Goal: Navigation & Orientation: Understand site structure

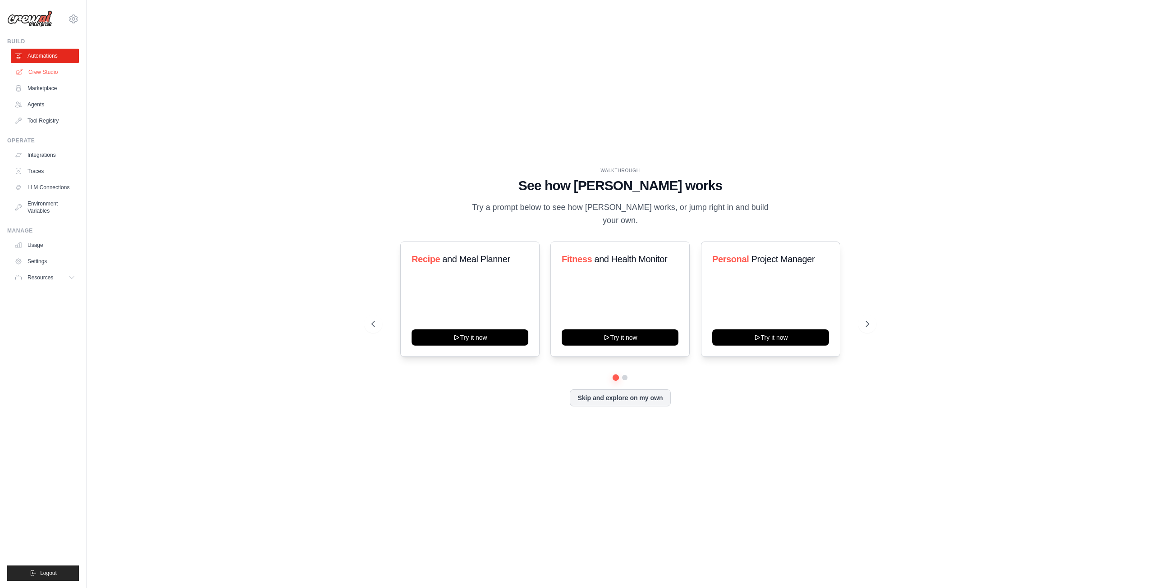
click at [54, 75] on link "Crew Studio" at bounding box center [46, 72] width 68 height 14
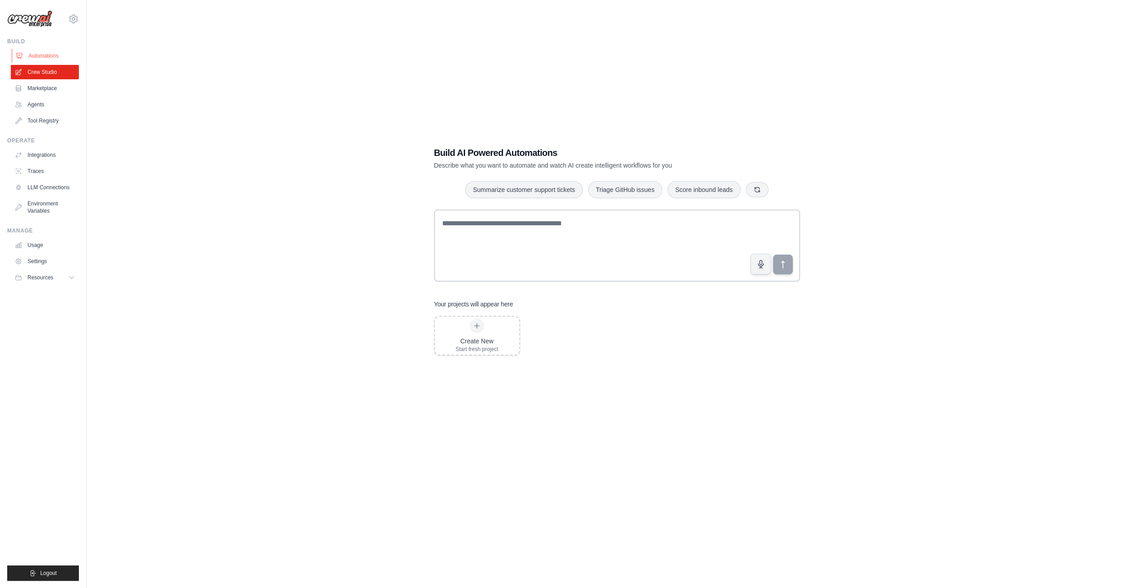
click at [49, 60] on link "Automations" at bounding box center [46, 56] width 68 height 14
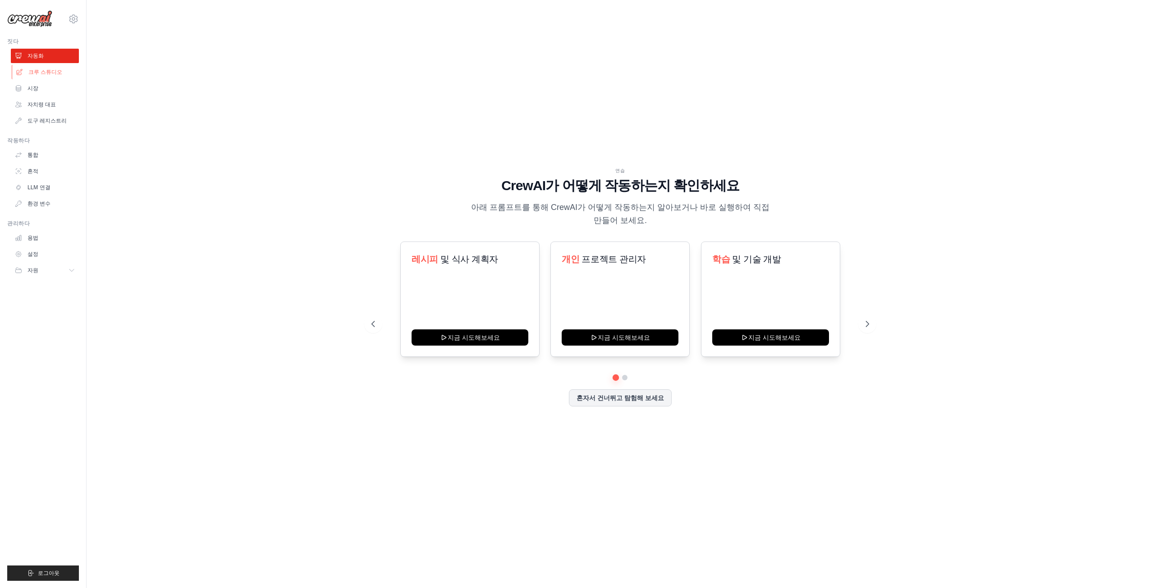
click at [41, 70] on font "크루 스튜디오" at bounding box center [45, 72] width 34 height 6
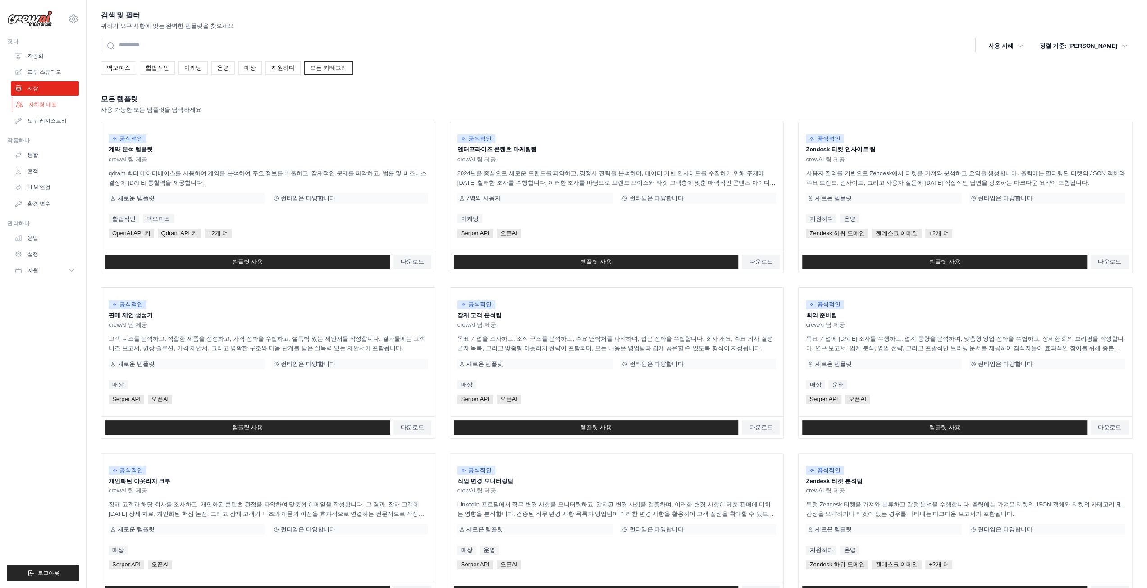
click at [38, 106] on font "자치령 대표" at bounding box center [42, 104] width 28 height 6
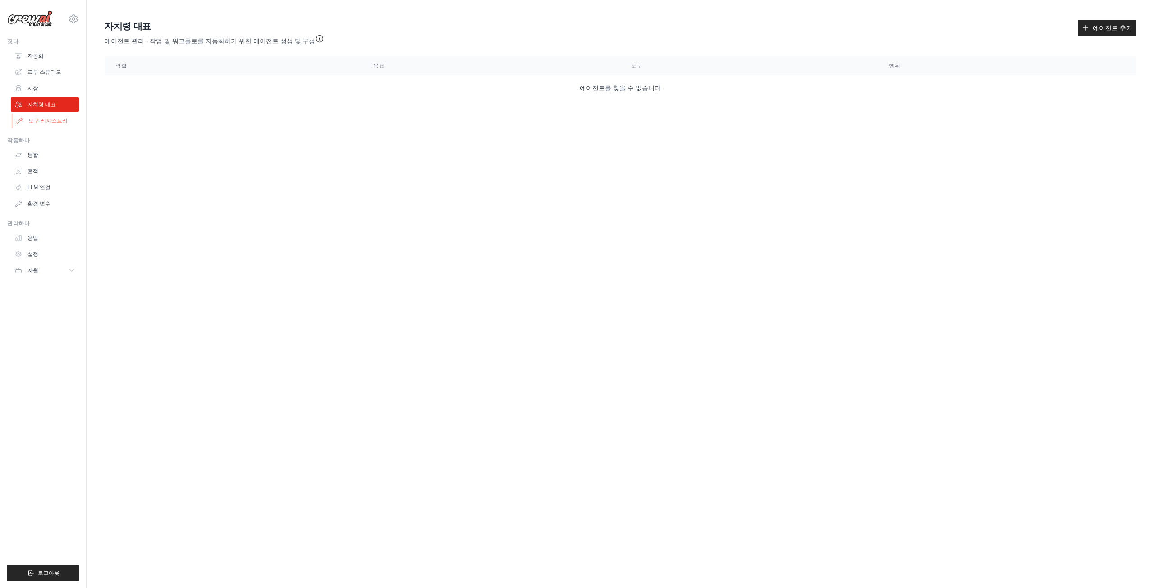
click at [50, 123] on font "도구 레지스트리" at bounding box center [47, 121] width 39 height 6
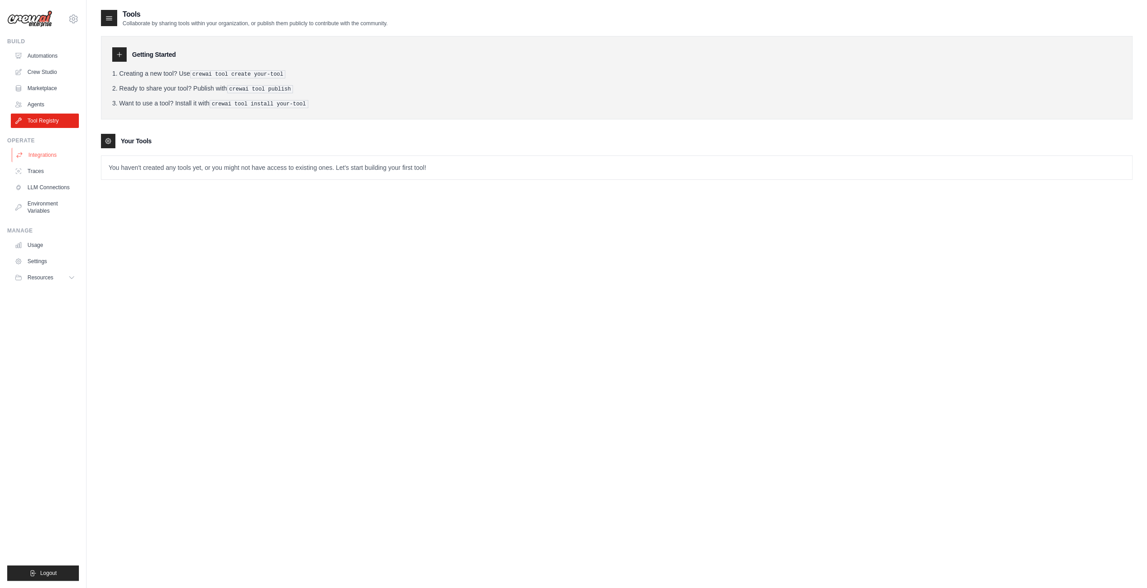
click at [43, 156] on link "Integrations" at bounding box center [46, 155] width 68 height 14
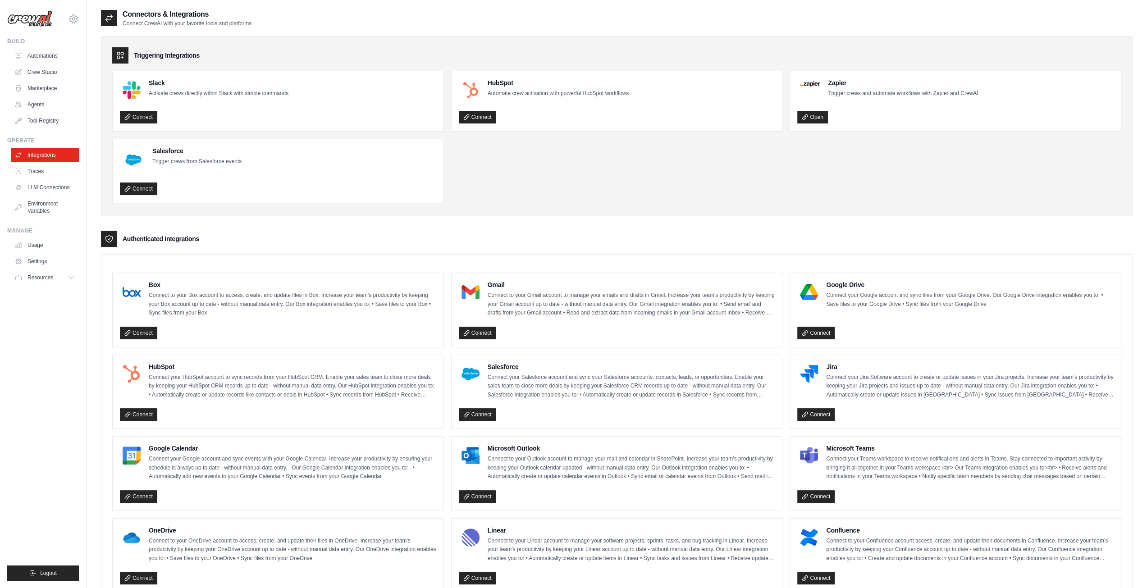
click at [39, 179] on ul "Integrations Traces LLM Connections Environment Variables" at bounding box center [45, 183] width 68 height 70
click at [45, 169] on link "Traces" at bounding box center [46, 171] width 68 height 14
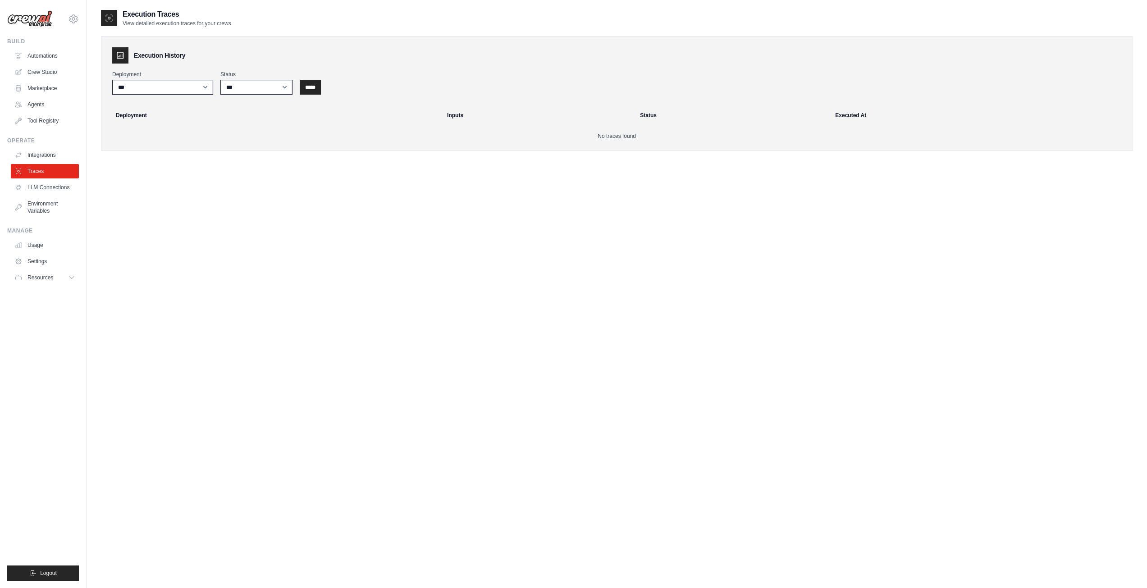
click at [41, 190] on link "LLM Connections" at bounding box center [45, 187] width 68 height 14
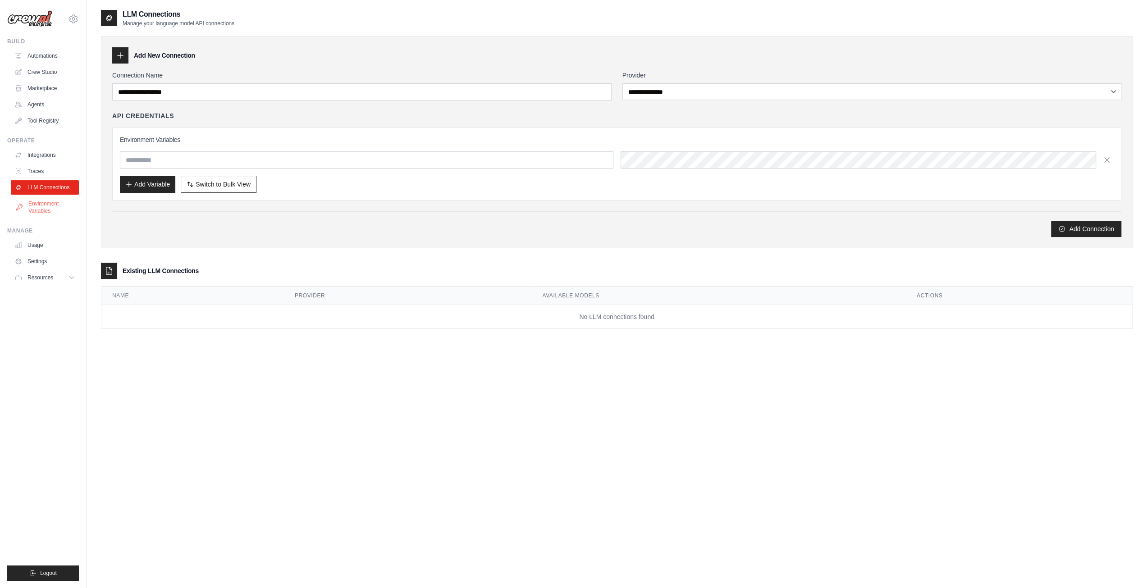
click at [43, 206] on link "Environment Variables" at bounding box center [46, 208] width 68 height 22
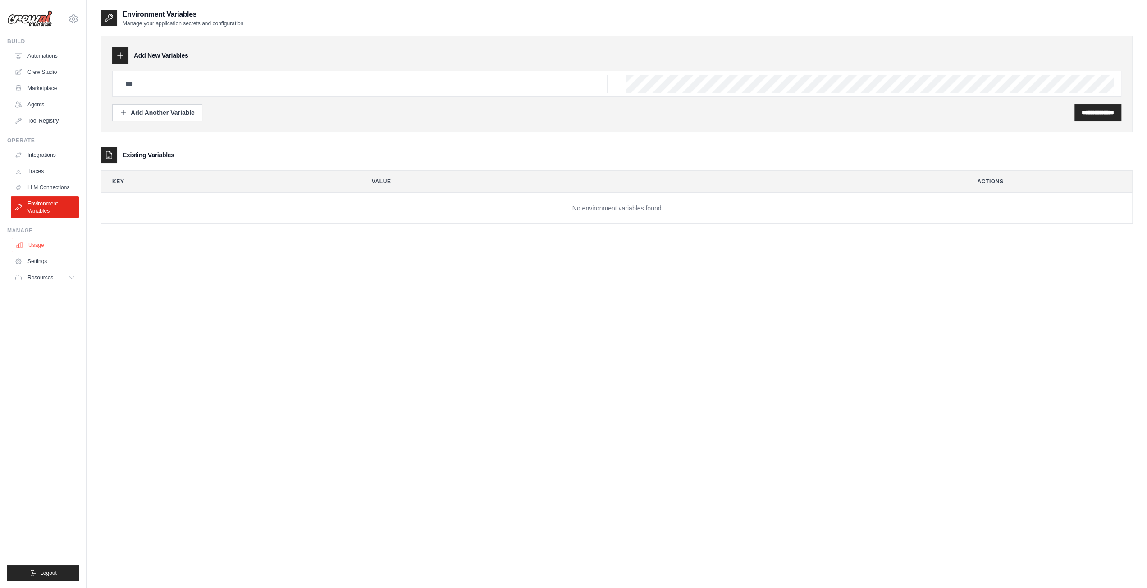
click at [42, 245] on link "Usage" at bounding box center [46, 245] width 68 height 14
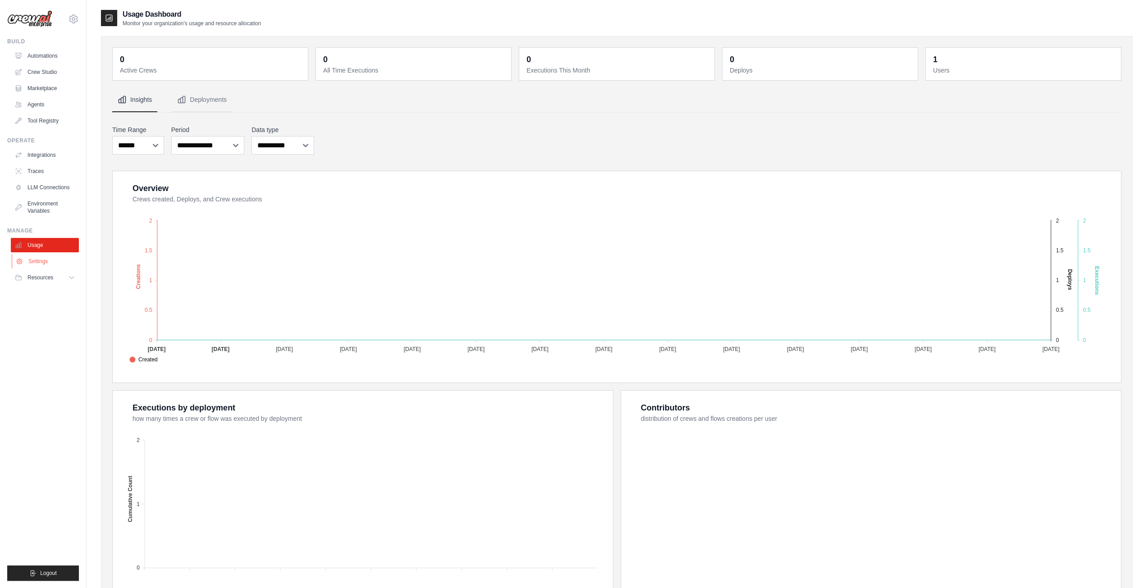
click at [37, 263] on link "Settings" at bounding box center [46, 261] width 68 height 14
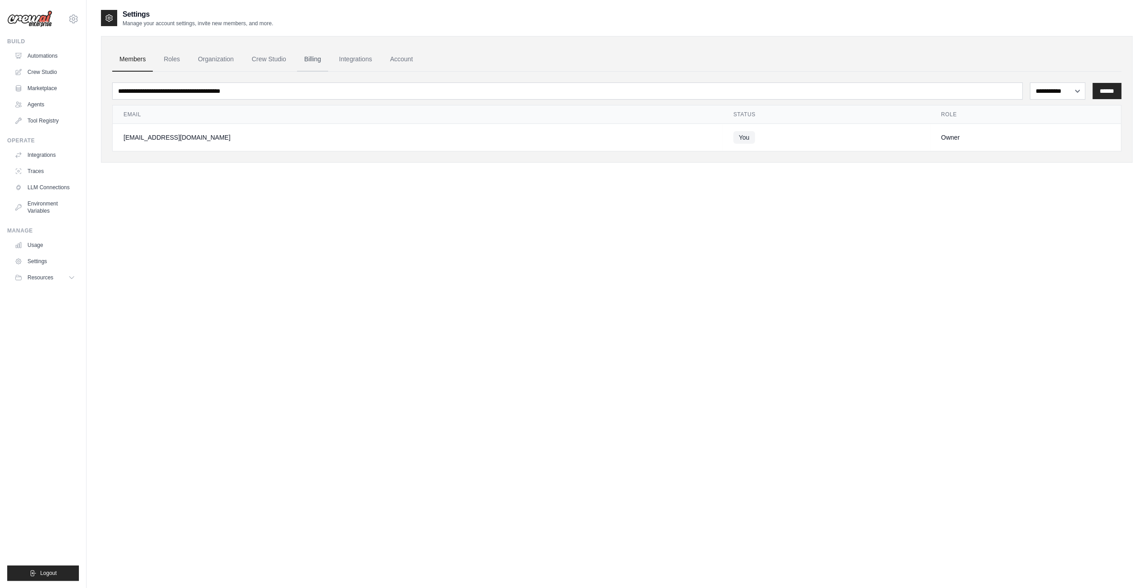
click at [321, 62] on link "Billing" at bounding box center [312, 59] width 31 height 24
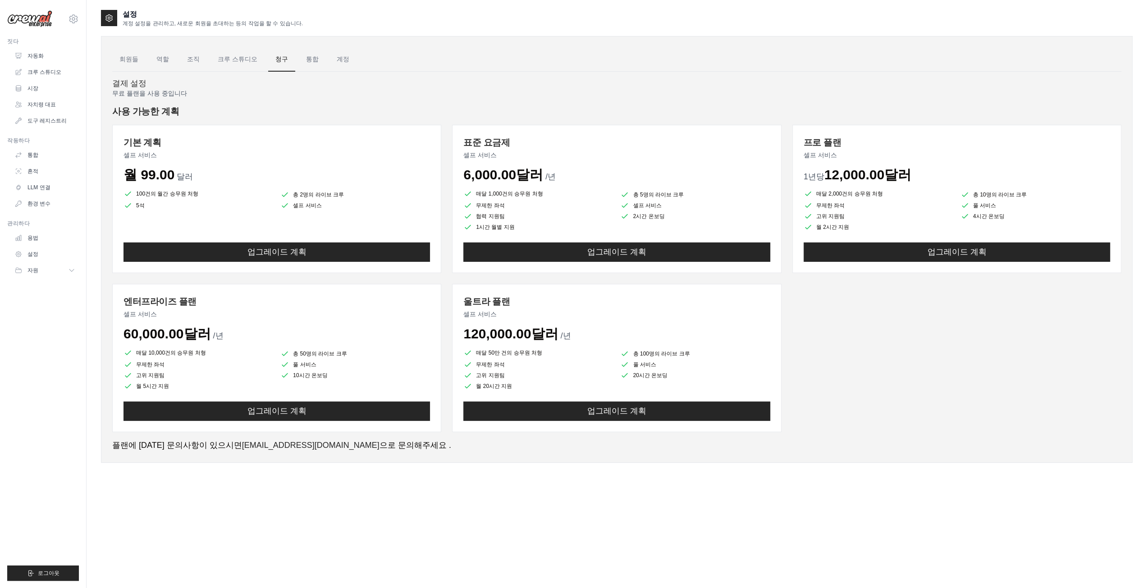
click at [321, 101] on div "무료 플랜을 사용 중입니다 사용 가능한 계획 기본 계획 셀프 서비스 월 99.00 달러 100건의 월간 승무원 처형 총 2명의 라이브 크루 5…" at bounding box center [616, 270] width 1009 height 363
drag, startPoint x: 117, startPoint y: 93, endPoint x: 199, endPoint y: 92, distance: 82.5
click at [199, 92] on p "무료 플랜을 사용 중입니다" at bounding box center [616, 93] width 1009 height 9
click at [209, 101] on div "무료 플랜을 사용 중입니다 사용 가능한 계획 기본 계획 셀프 서비스 월 99.00 달러 100건의 월간 승무원 처형 총 2명의 라이브 크루 5…" at bounding box center [616, 270] width 1009 height 363
click at [306, 60] on font "통합" at bounding box center [312, 58] width 13 height 7
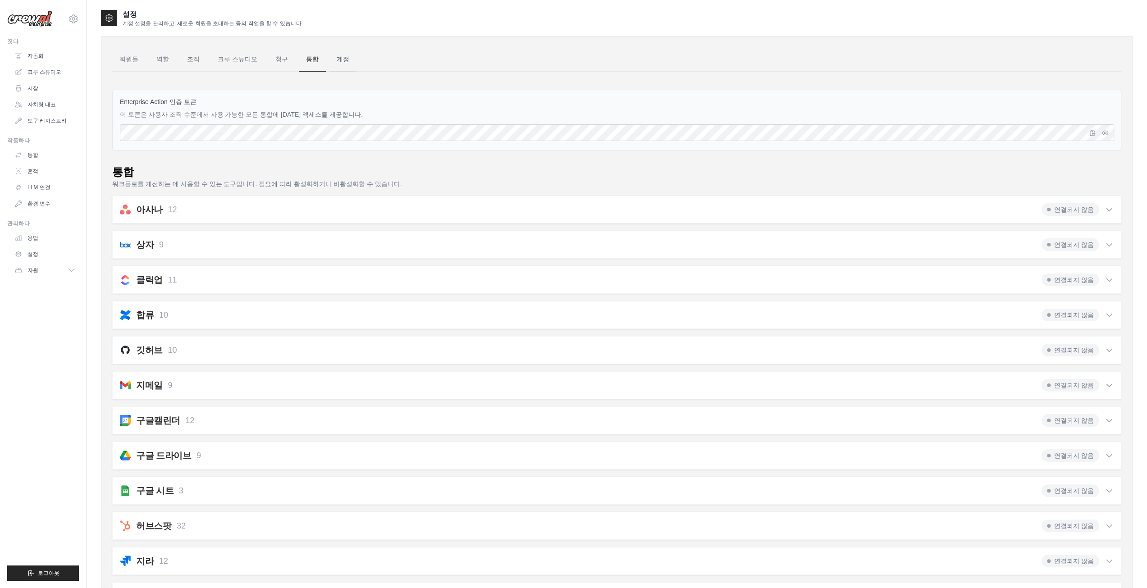
click at [332, 64] on link "계정" at bounding box center [343, 59] width 27 height 24
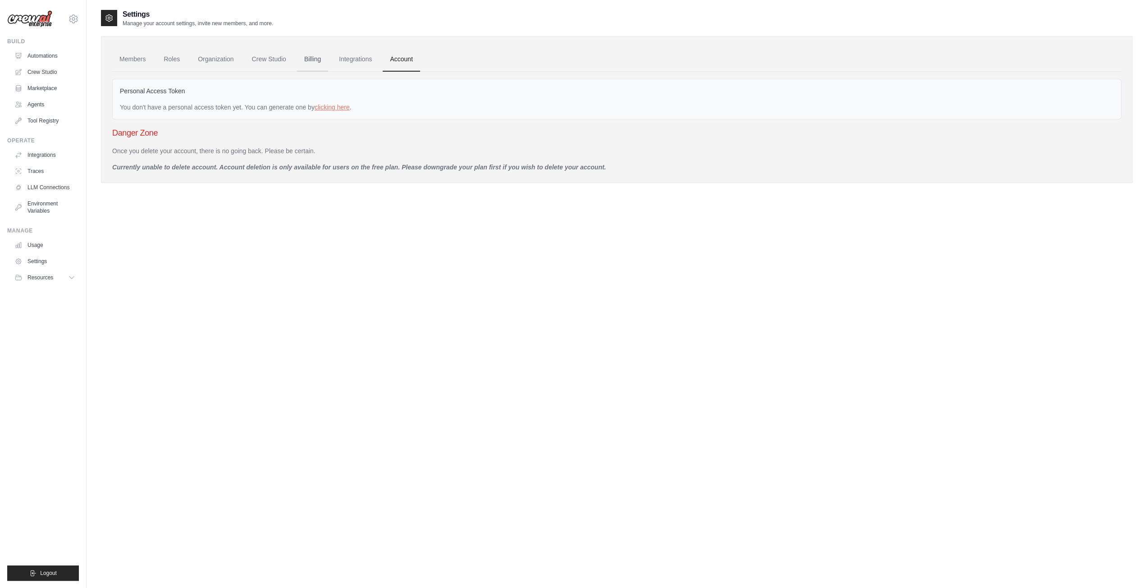
click at [315, 58] on link "Billing" at bounding box center [312, 59] width 31 height 24
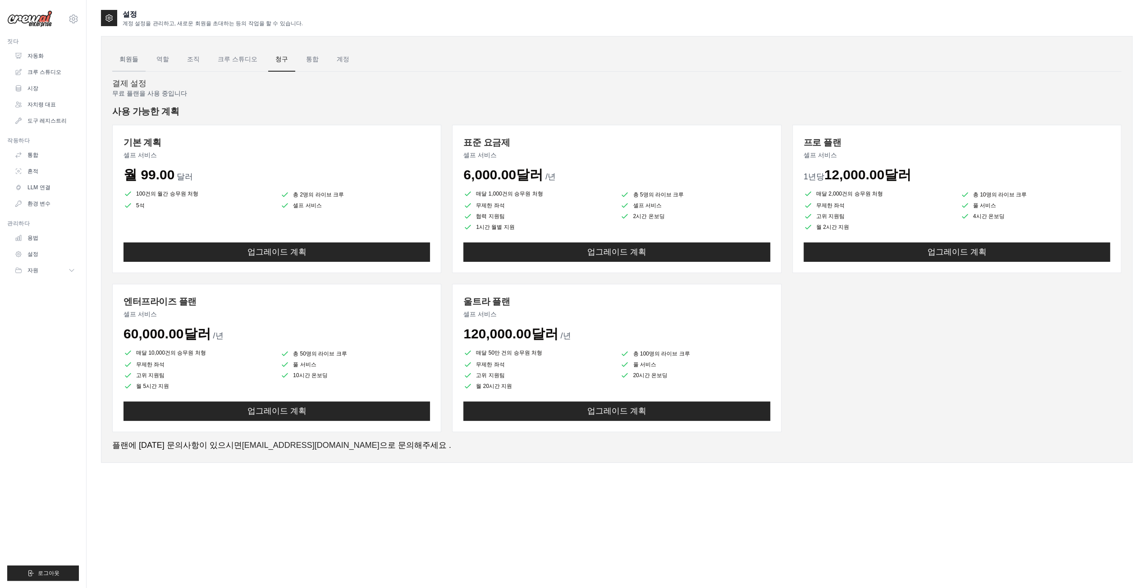
click at [139, 62] on link "회원들" at bounding box center [128, 59] width 33 height 24
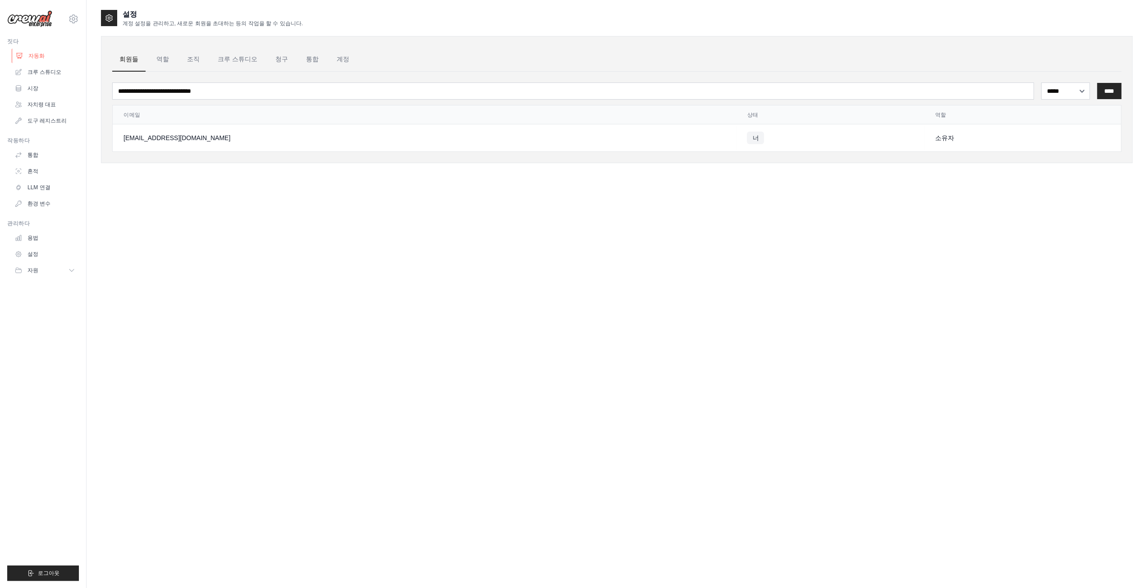
click at [44, 59] on link "자동화" at bounding box center [46, 56] width 68 height 14
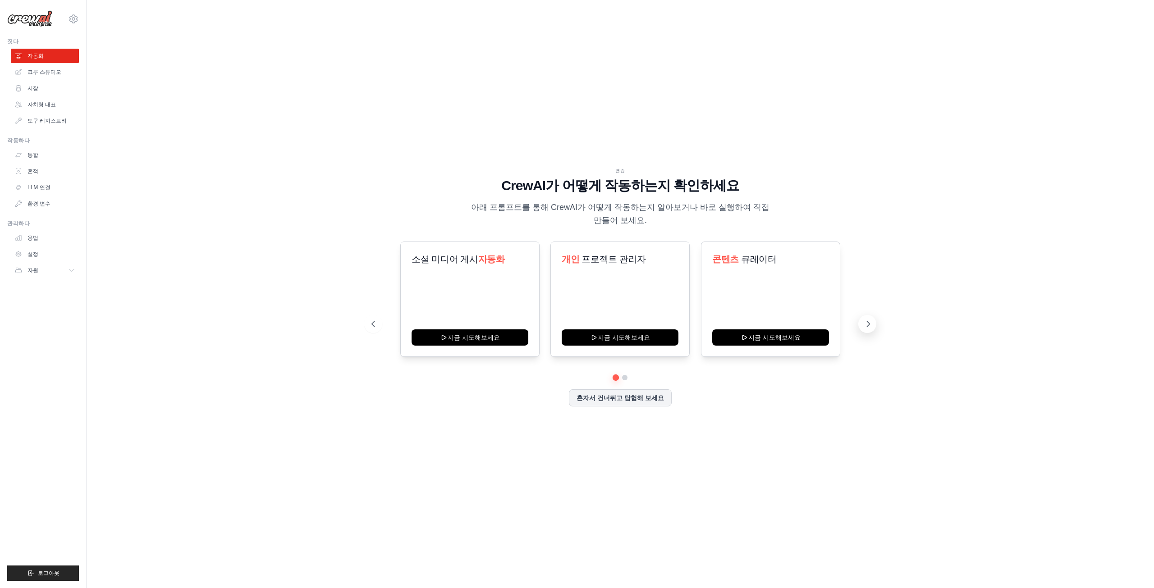
click at [866, 325] on icon at bounding box center [868, 324] width 9 height 9
click at [867, 325] on icon at bounding box center [868, 324] width 9 height 9
click at [629, 379] on div at bounding box center [620, 377] width 498 height 5
click at [627, 378] on button at bounding box center [625, 378] width 7 height 7
click at [28, 58] on font "자동화" at bounding box center [36, 56] width 16 height 6
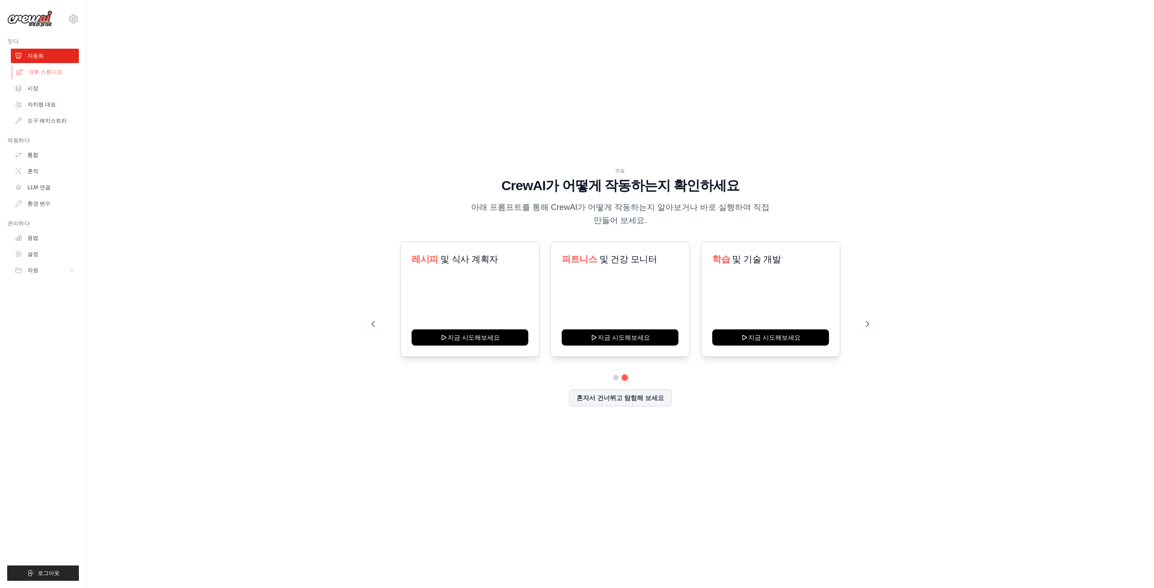
click at [34, 73] on font "크루 스튜디오" at bounding box center [45, 72] width 34 height 6
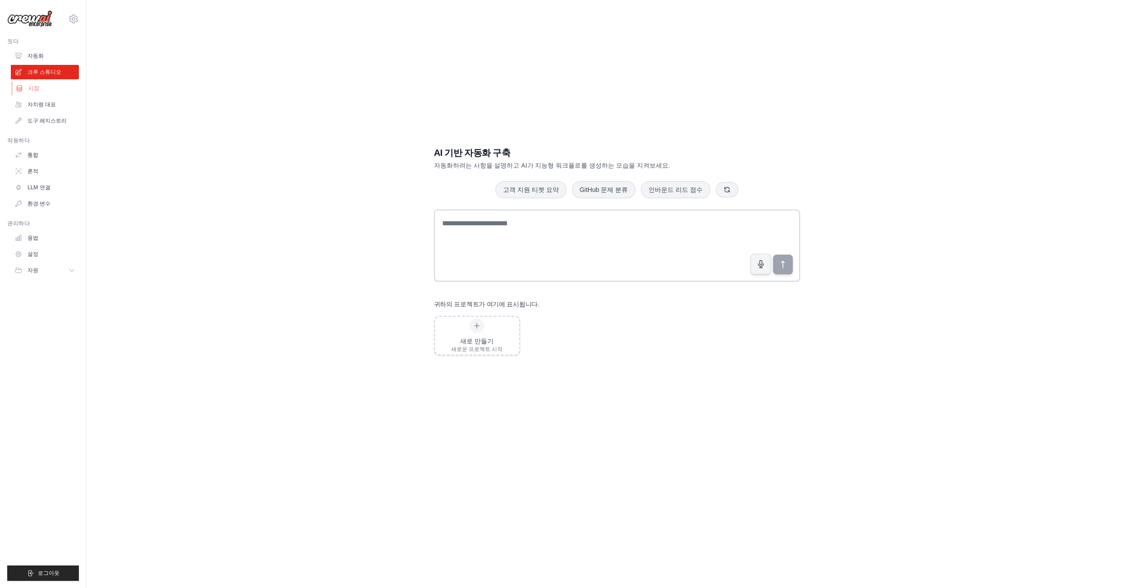
click at [37, 89] on font "시장" at bounding box center [33, 88] width 11 height 6
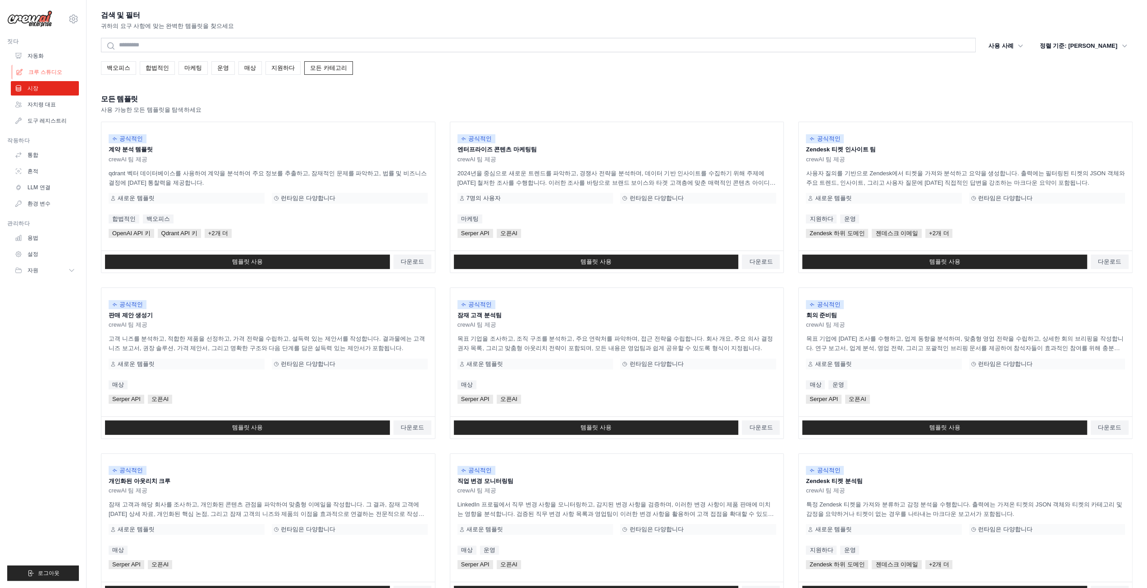
click at [46, 74] on font "크루 스튜디오" at bounding box center [45, 72] width 34 height 6
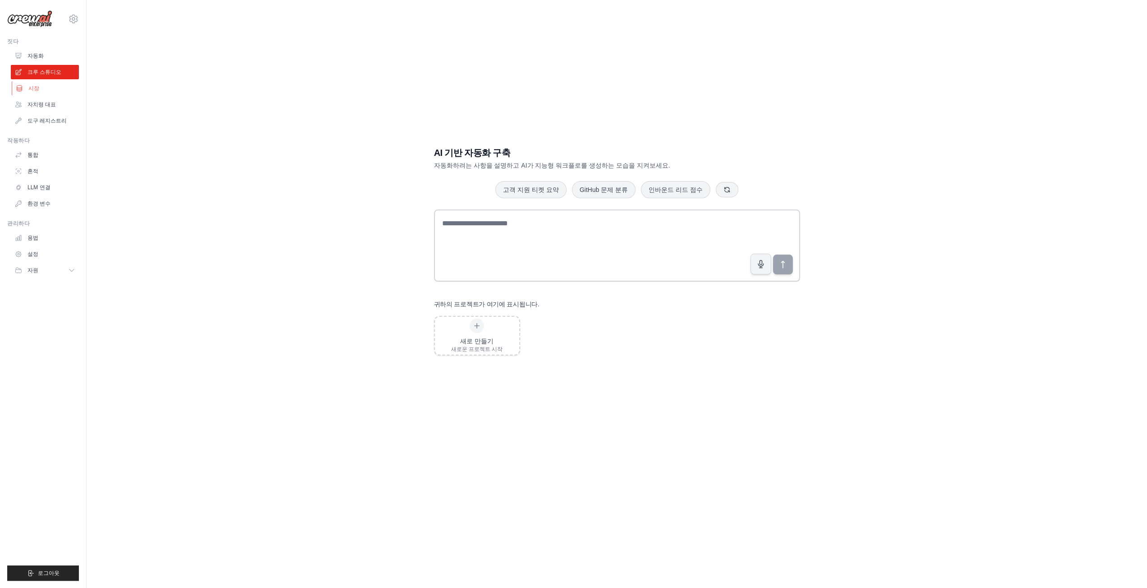
click at [32, 92] on link "시장" at bounding box center [46, 88] width 68 height 14
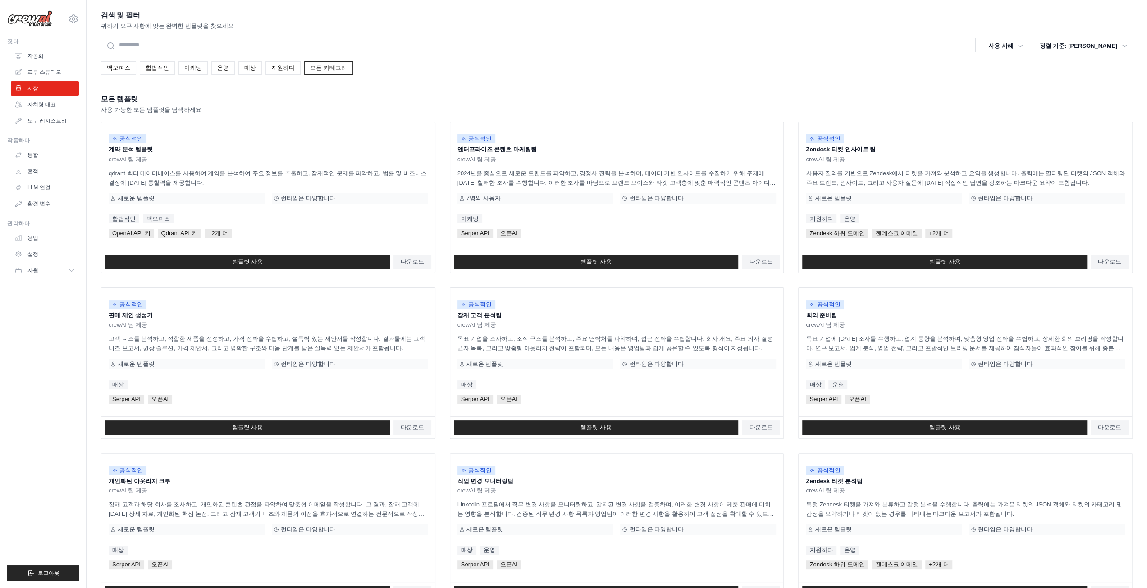
click at [450, 98] on div "모든 템플릿 사용 가능한 모든 템플릿을 탐색하세요" at bounding box center [617, 104] width 1032 height 22
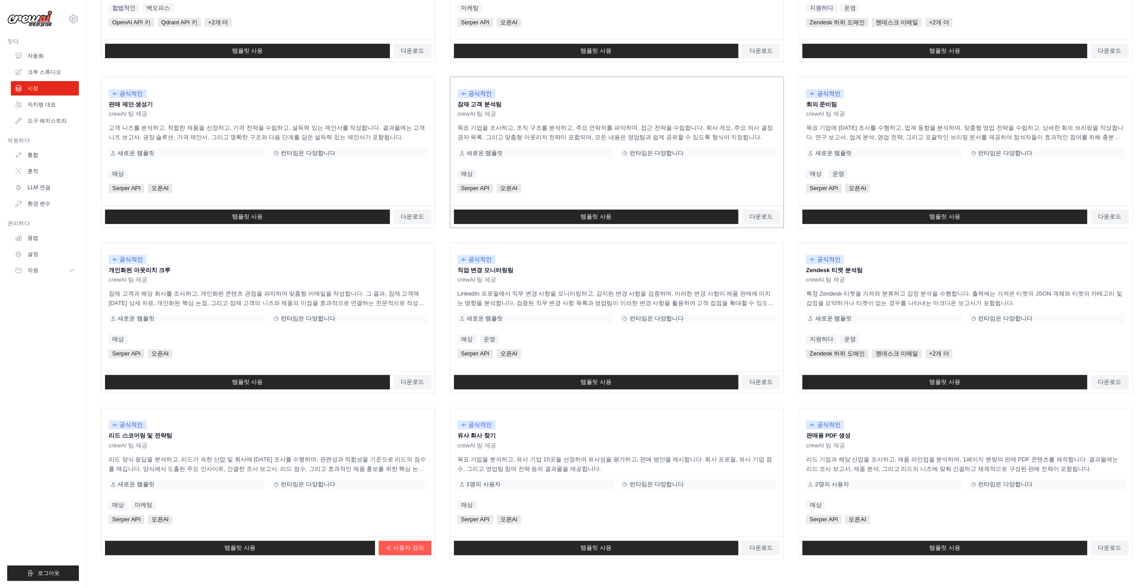
scroll to position [245, 0]
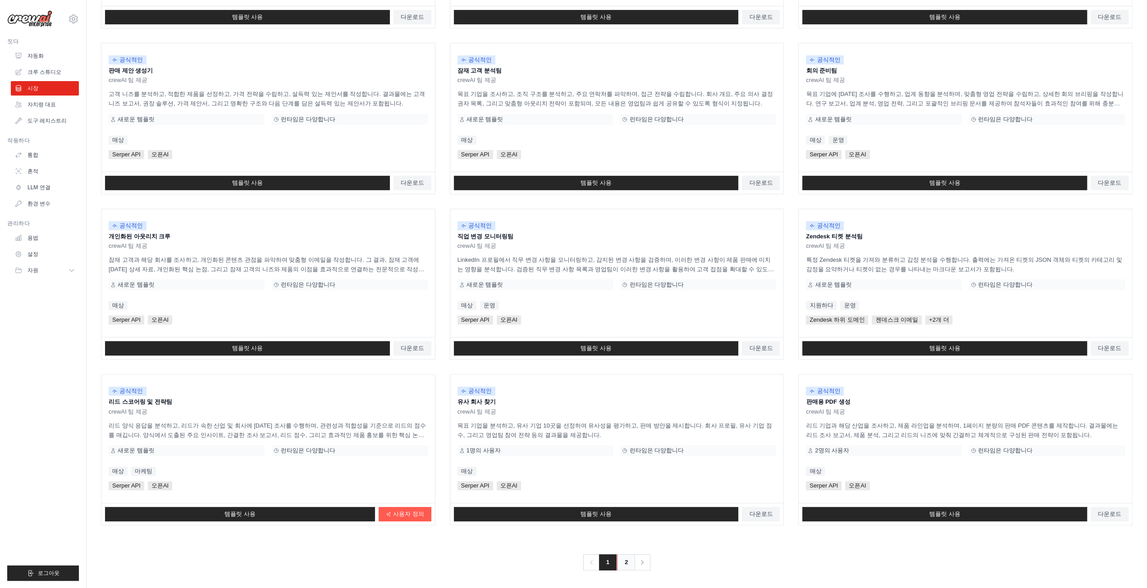
click at [625, 564] on font "2" at bounding box center [626, 562] width 3 height 7
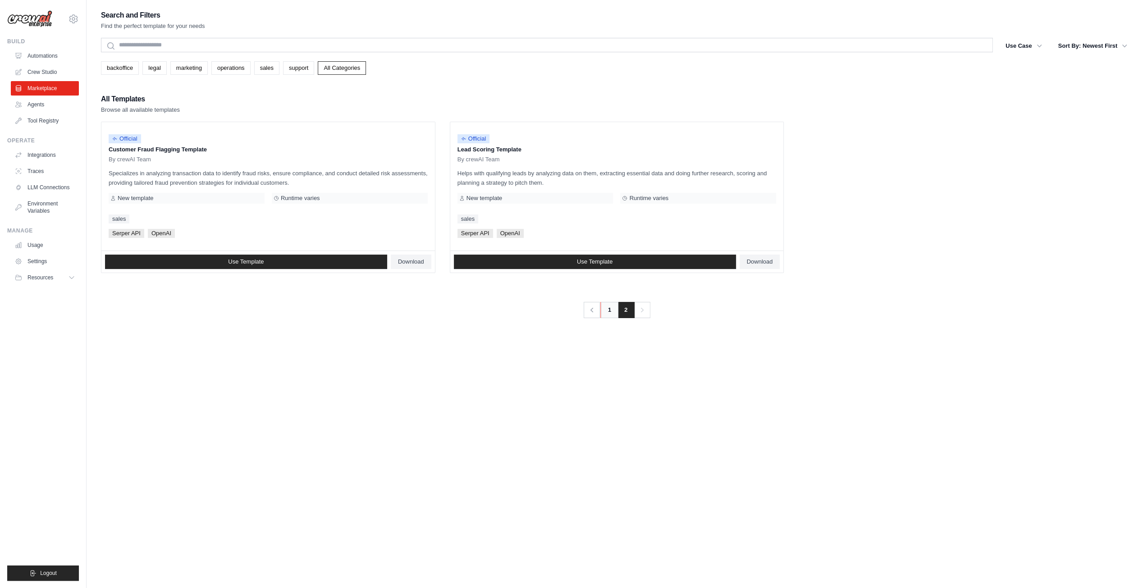
click at [611, 309] on link "1" at bounding box center [609, 310] width 18 height 16
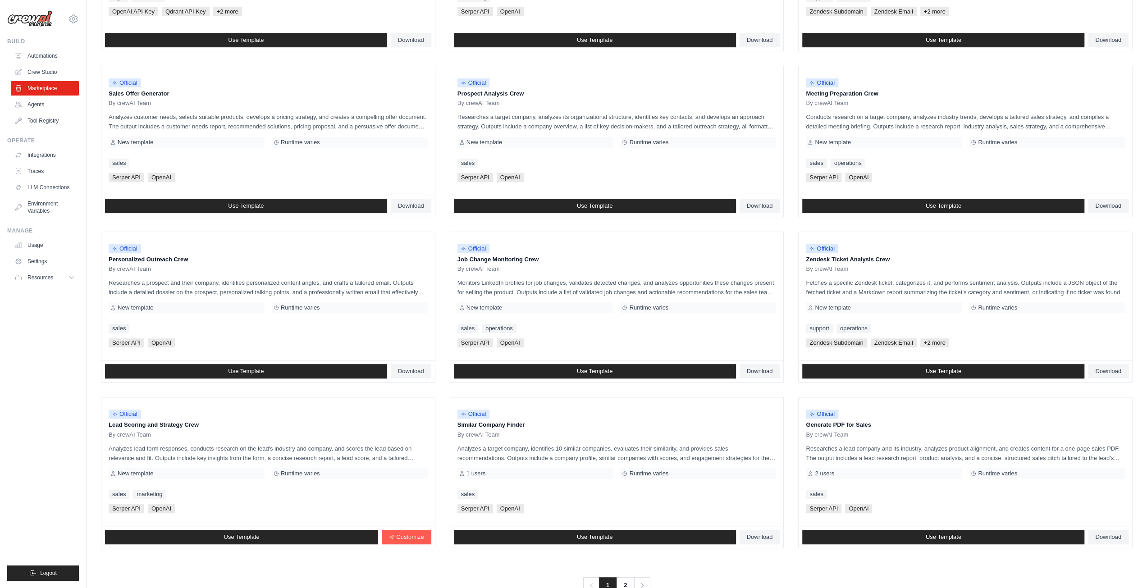
scroll to position [245, 0]
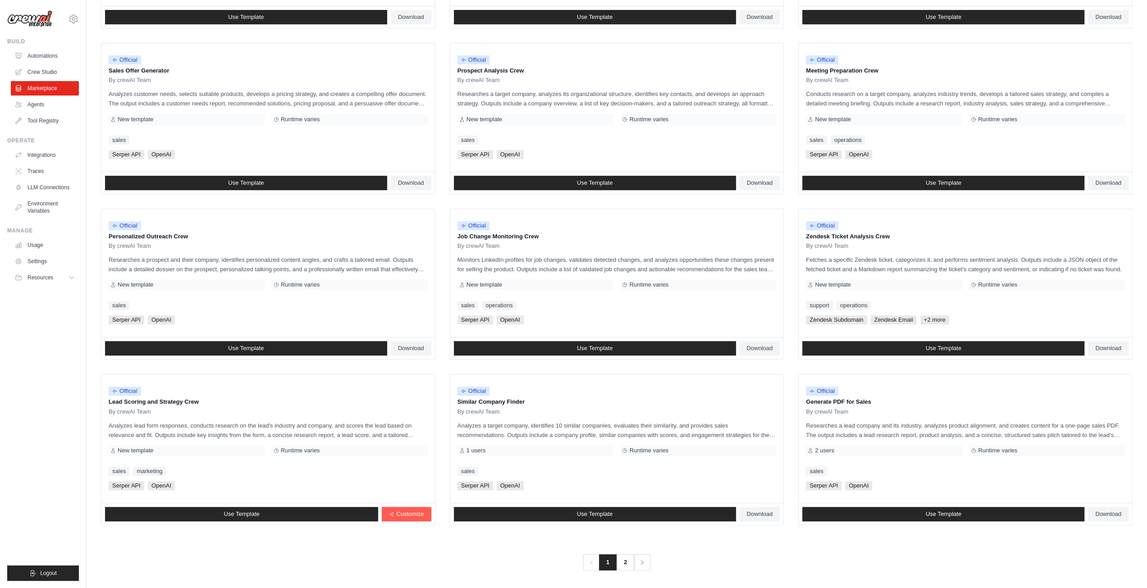
drag, startPoint x: 215, startPoint y: 401, endPoint x: 88, endPoint y: 406, distance: 127.7
click at [88, 406] on div "Search and Filters Find the perfect template for your needs Search Use Case bac…" at bounding box center [617, 167] width 1061 height 806
click at [87, 407] on div "Search and Filters Find the perfect template for your needs Search Use Case bac…" at bounding box center [617, 167] width 1061 height 806
click at [42, 157] on link "Integrations" at bounding box center [46, 155] width 68 height 14
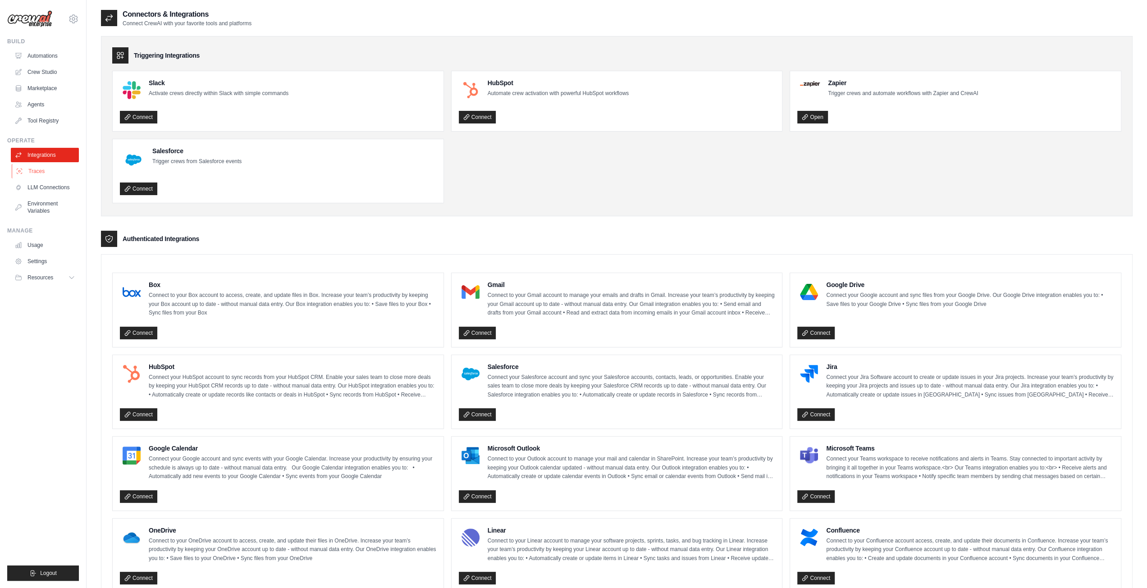
click at [46, 169] on link "Traces" at bounding box center [46, 171] width 68 height 14
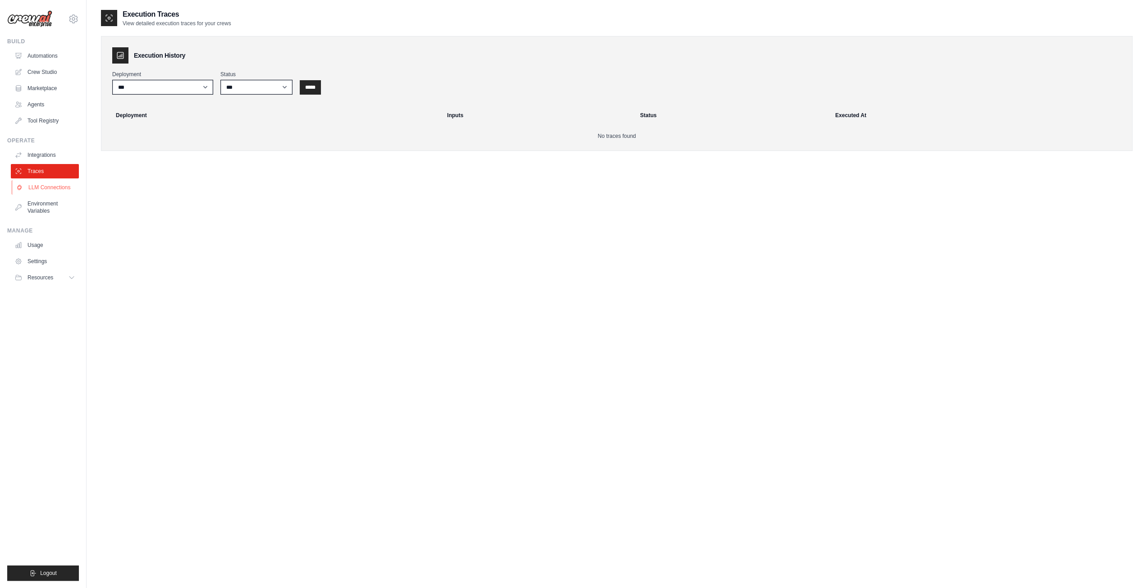
click at [42, 187] on link "LLM Connections" at bounding box center [46, 187] width 68 height 14
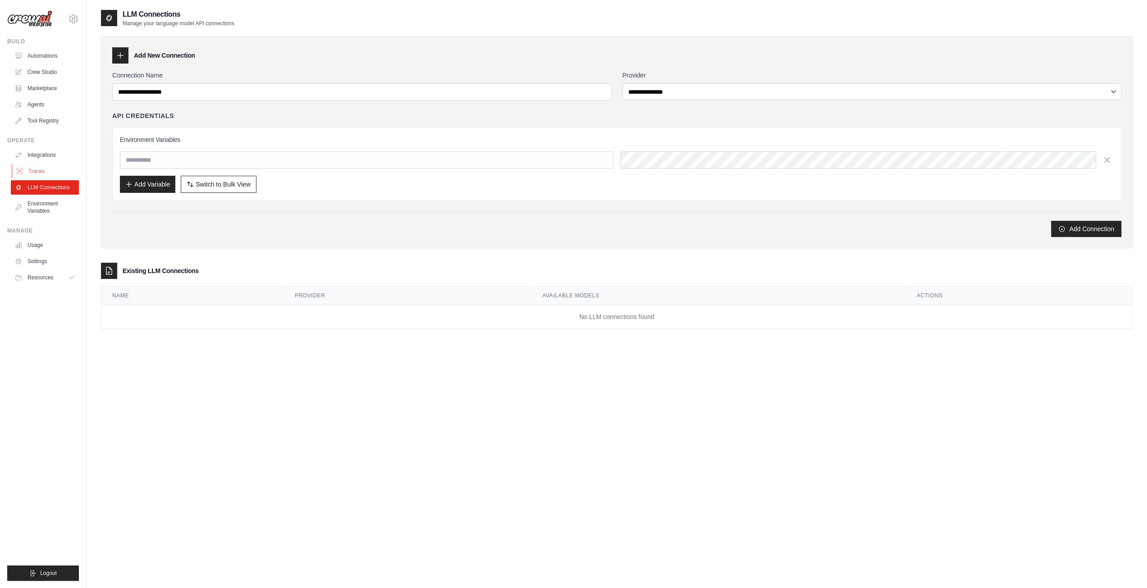
click at [42, 170] on link "Traces" at bounding box center [46, 171] width 68 height 14
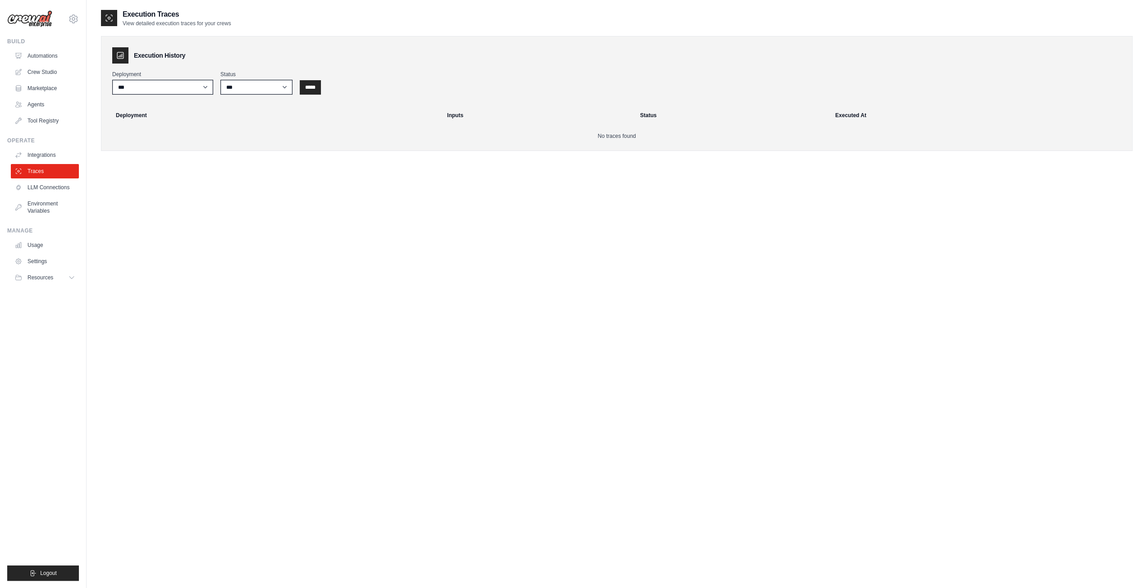
click at [50, 151] on link "Integrations" at bounding box center [45, 155] width 68 height 14
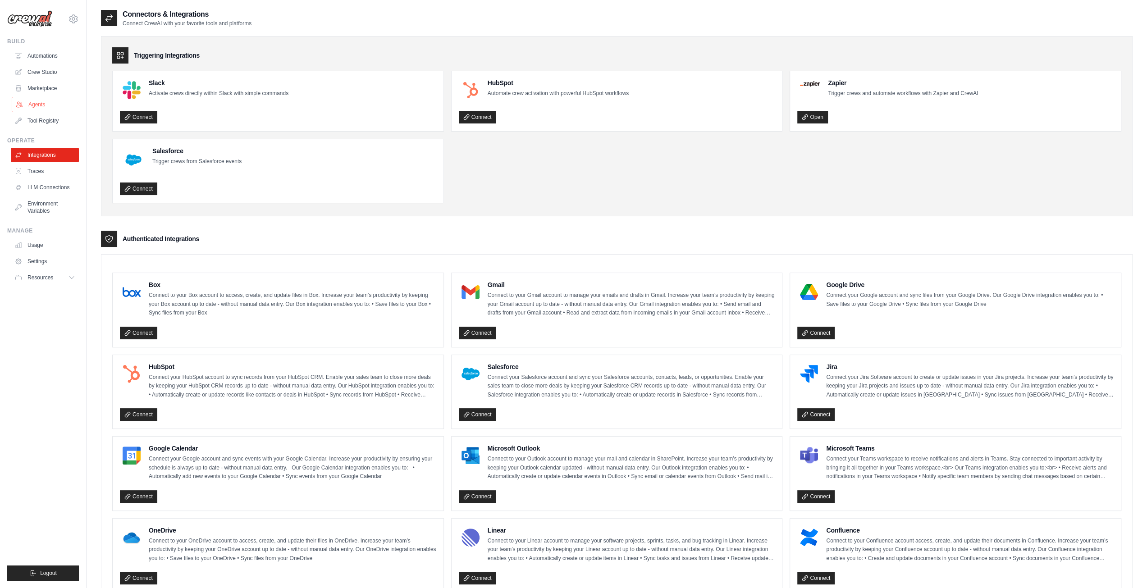
click at [39, 104] on link "Agents" at bounding box center [46, 104] width 68 height 14
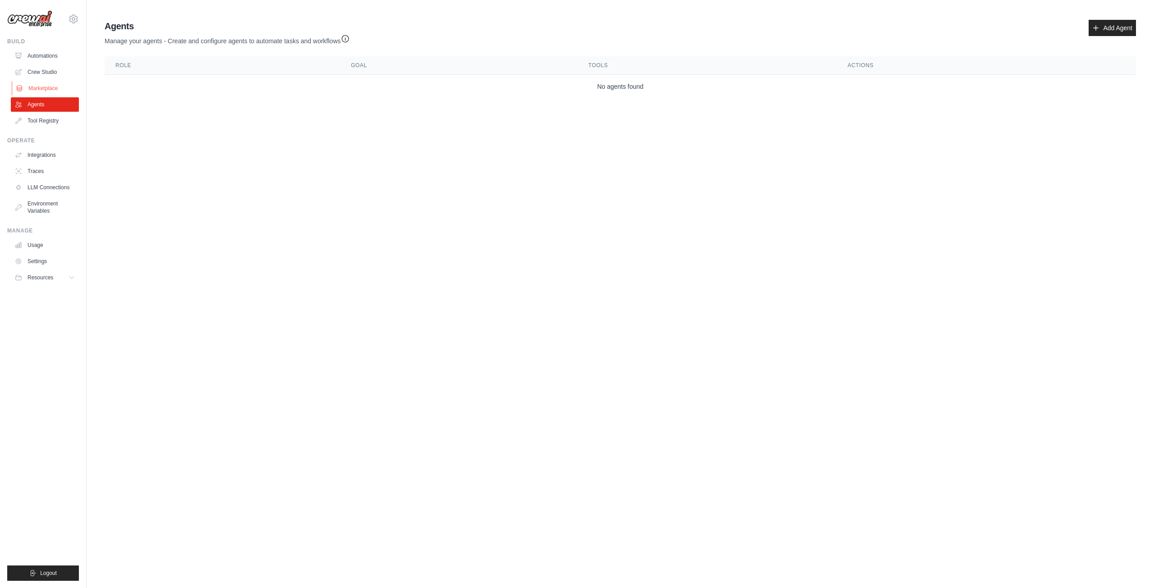
click at [31, 86] on link "Marketplace" at bounding box center [46, 88] width 68 height 14
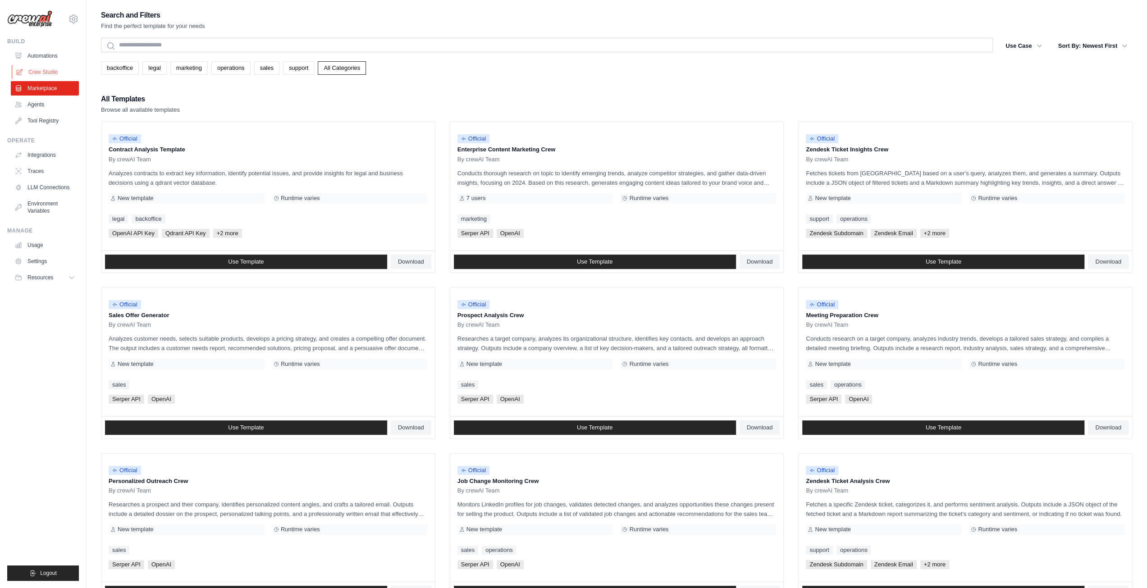
click at [49, 74] on link "Crew Studio" at bounding box center [46, 72] width 68 height 14
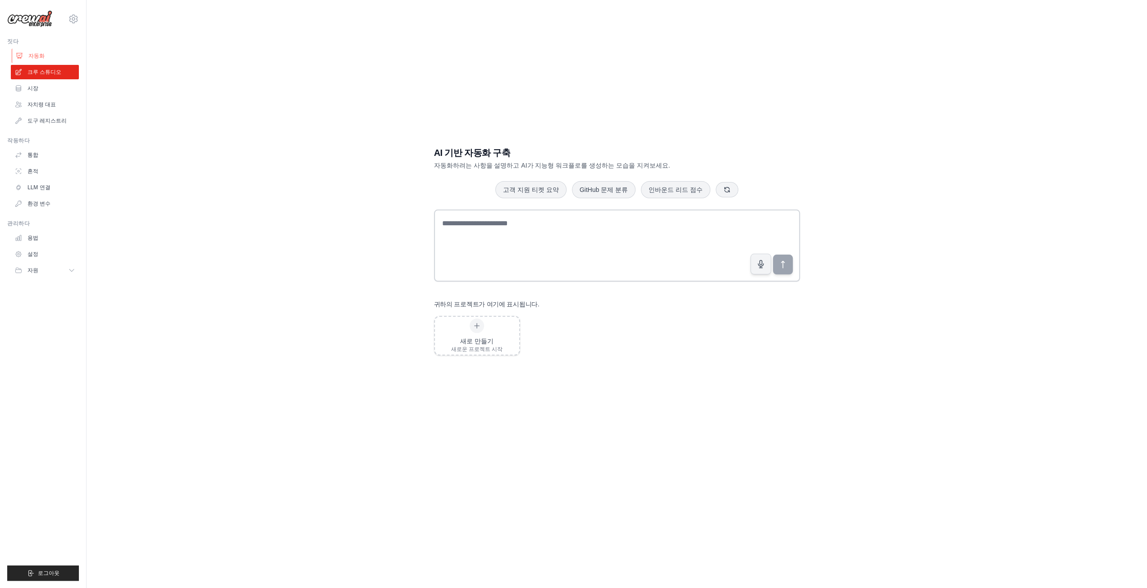
click at [47, 55] on link "자동화" at bounding box center [46, 56] width 68 height 14
